Goal: Task Accomplishment & Management: Manage account settings

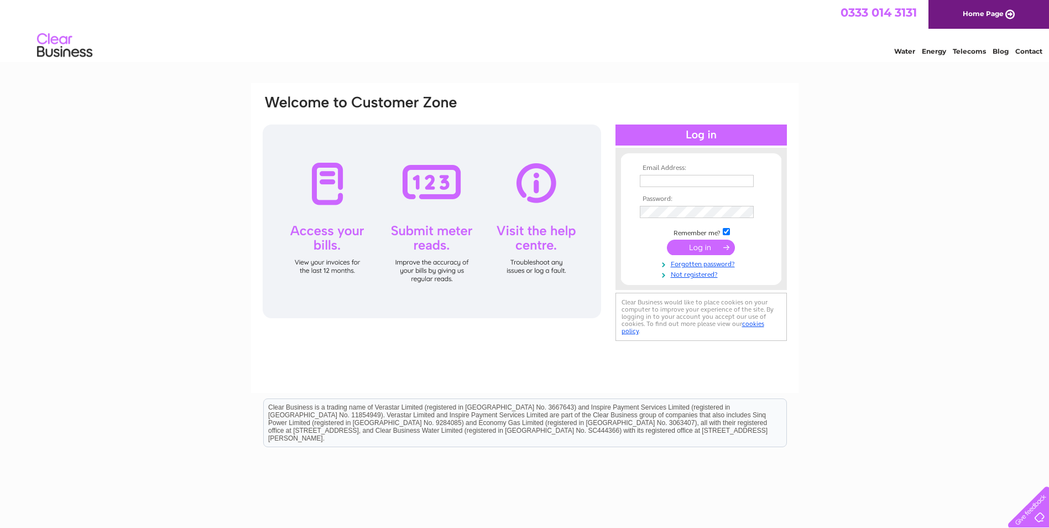
type input "danny.barnes@parliament.uk"
click at [694, 246] on input "submit" at bounding box center [701, 247] width 68 height 15
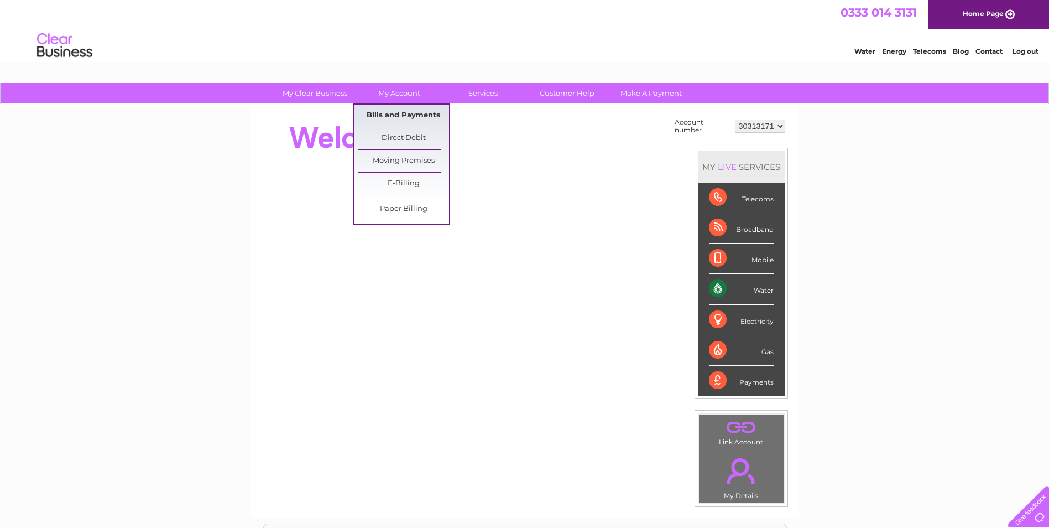
click at [414, 116] on link "Bills and Payments" at bounding box center [403, 116] width 91 height 22
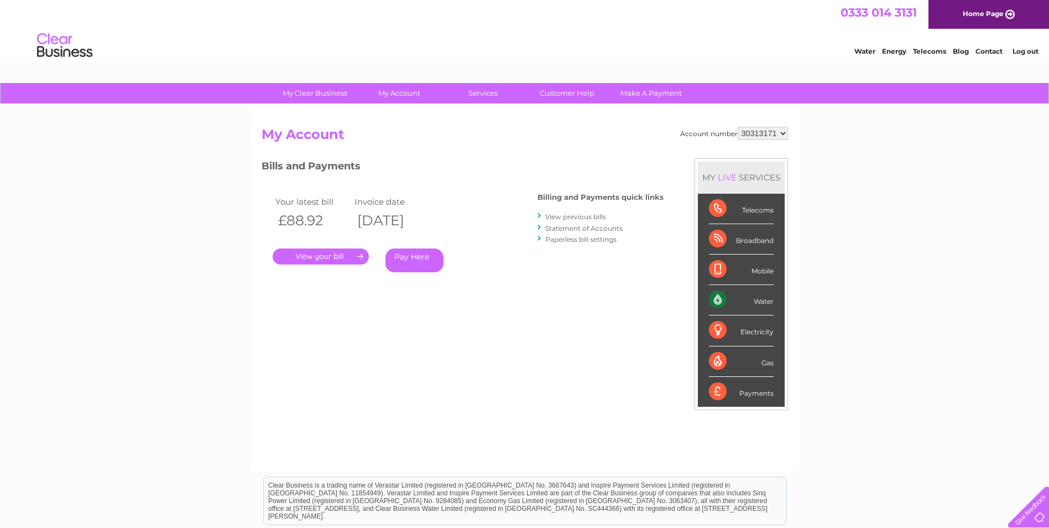
click at [318, 255] on link "." at bounding box center [321, 256] width 96 height 16
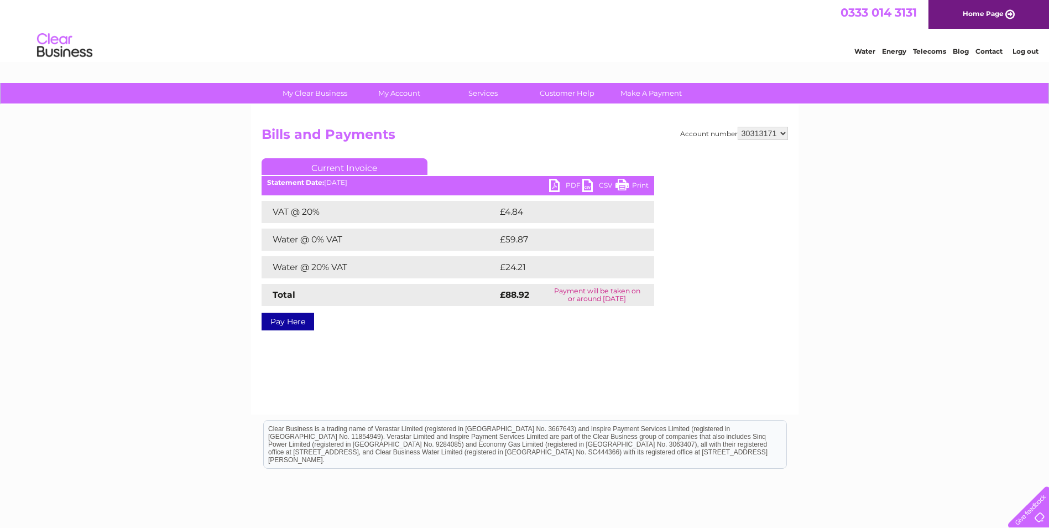
click at [564, 180] on link "PDF" at bounding box center [565, 187] width 33 height 16
